Goal: Task Accomplishment & Management: Use online tool/utility

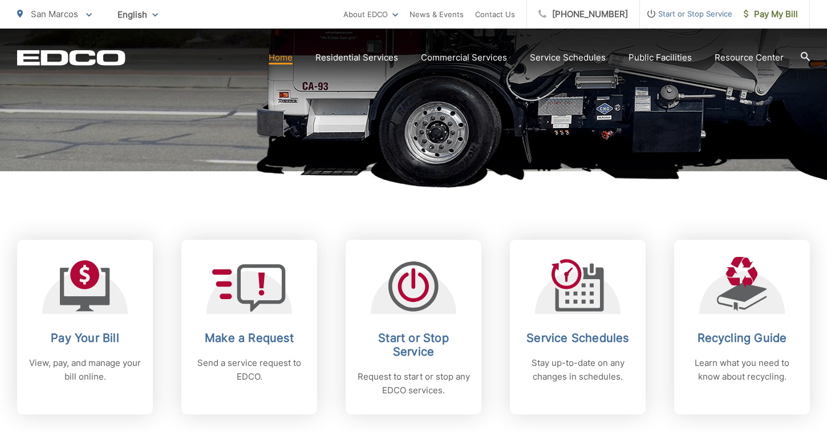
scroll to position [352, 0]
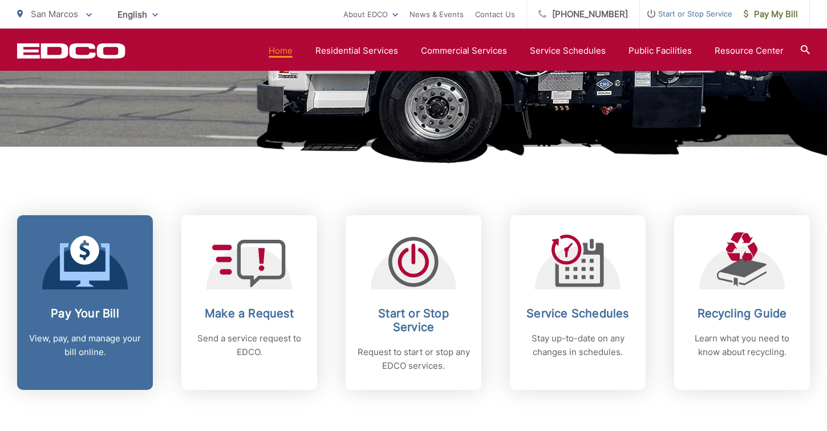
click at [103, 276] on icon at bounding box center [85, 264] width 50 height 43
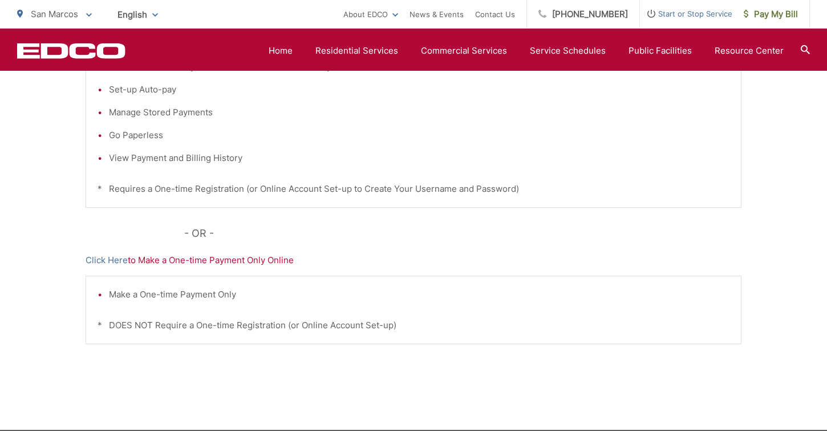
scroll to position [380, 0]
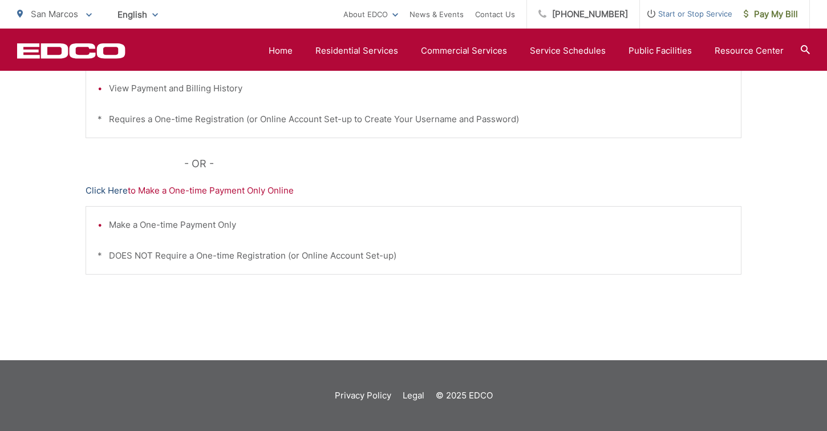
click at [105, 190] on link "Click Here" at bounding box center [107, 191] width 42 height 14
